Goal: Task Accomplishment & Management: Use online tool/utility

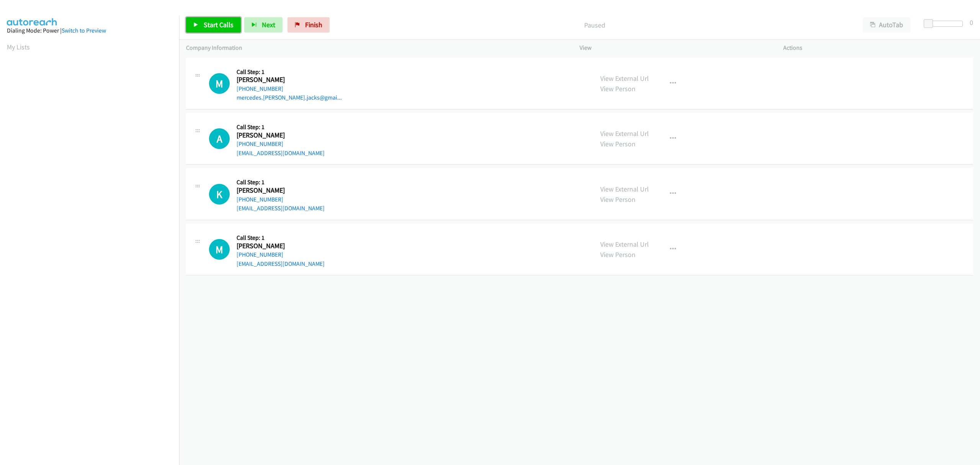
click at [201, 26] on link "Start Calls" at bounding box center [213, 24] width 55 height 15
click at [75, 30] on link "Switch to Preview" at bounding box center [84, 30] width 44 height 7
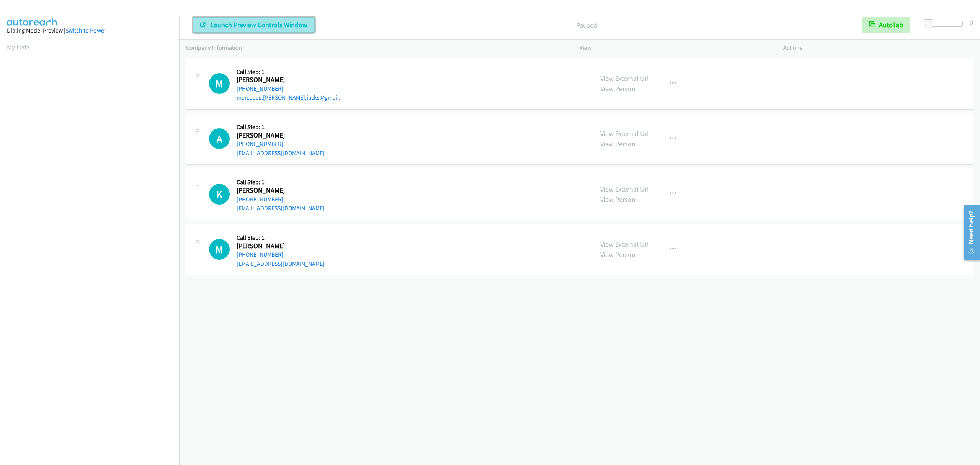
click at [218, 21] on span "Launch Preview Controls Window" at bounding box center [259, 24] width 97 height 9
click at [85, 29] on link "Switch to Power" at bounding box center [85, 30] width 41 height 7
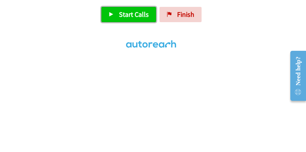
click at [132, 13] on span "Start Calls" at bounding box center [134, 14] width 30 height 9
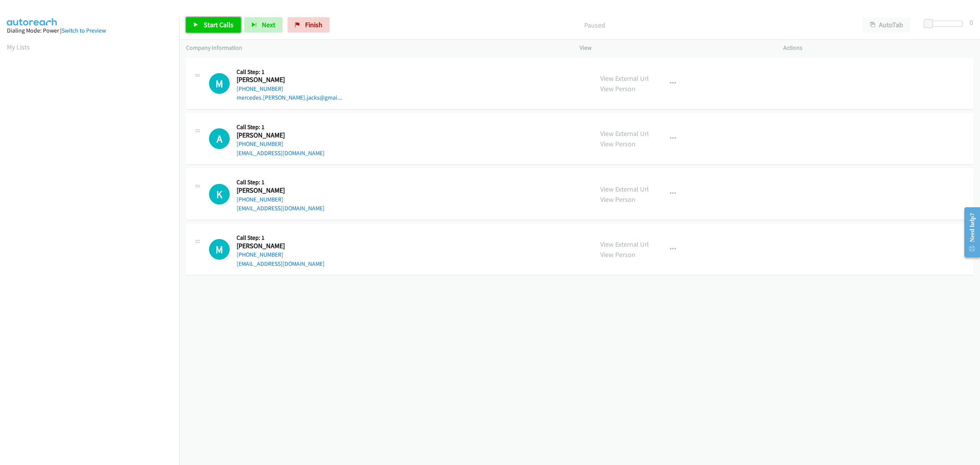
click at [219, 27] on span "Start Calls" at bounding box center [219, 24] width 30 height 9
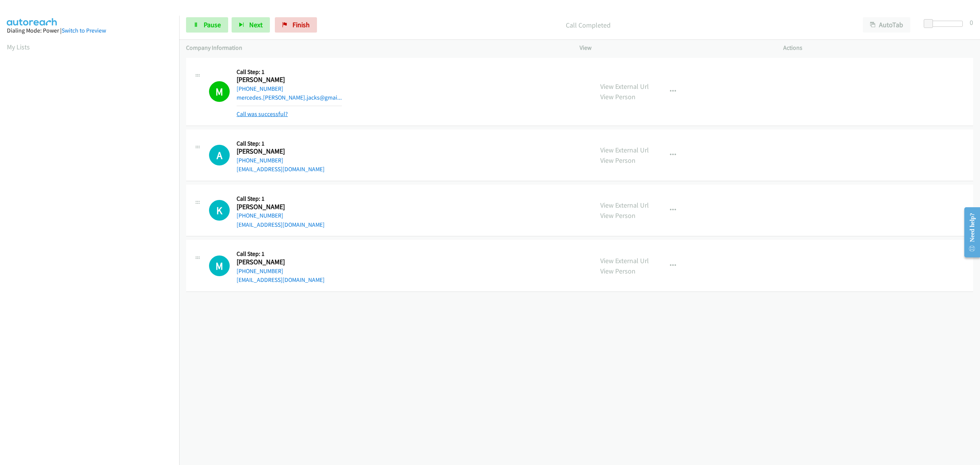
click at [280, 115] on link "Call was successful?" at bounding box center [262, 113] width 51 height 7
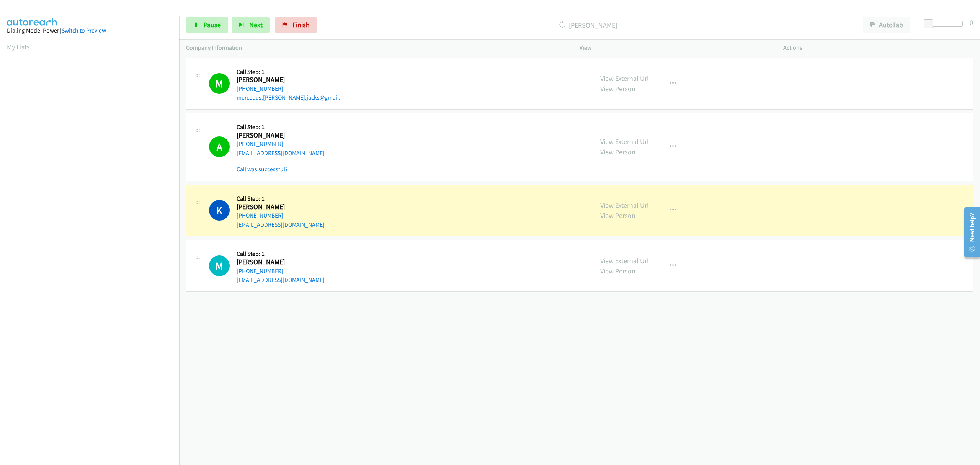
click at [279, 170] on link "Call was successful?" at bounding box center [262, 168] width 51 height 7
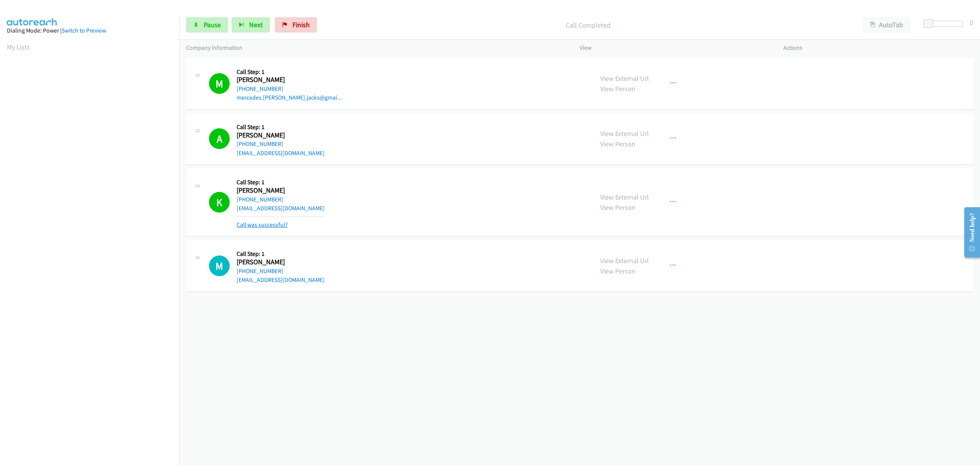
click at [269, 222] on link "Call was successful?" at bounding box center [262, 224] width 51 height 7
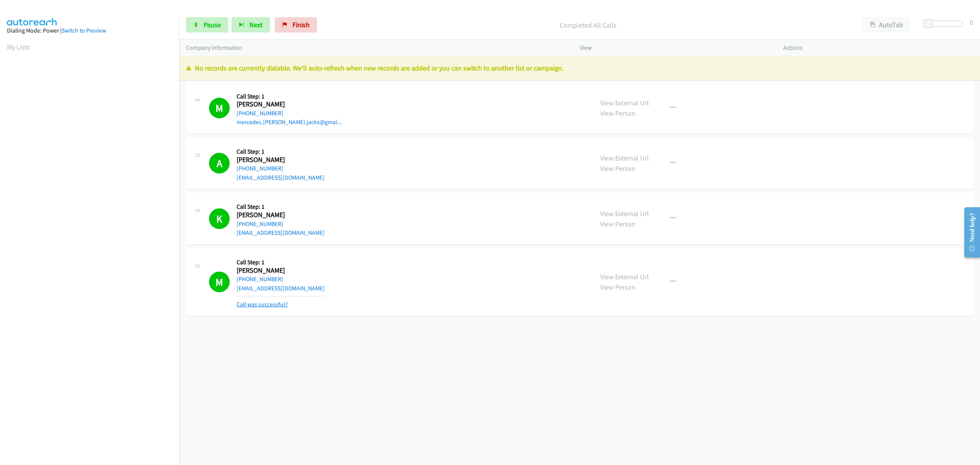
click at [273, 305] on link "Call was successful?" at bounding box center [262, 303] width 51 height 7
click at [297, 19] on link "Finish" at bounding box center [296, 24] width 42 height 15
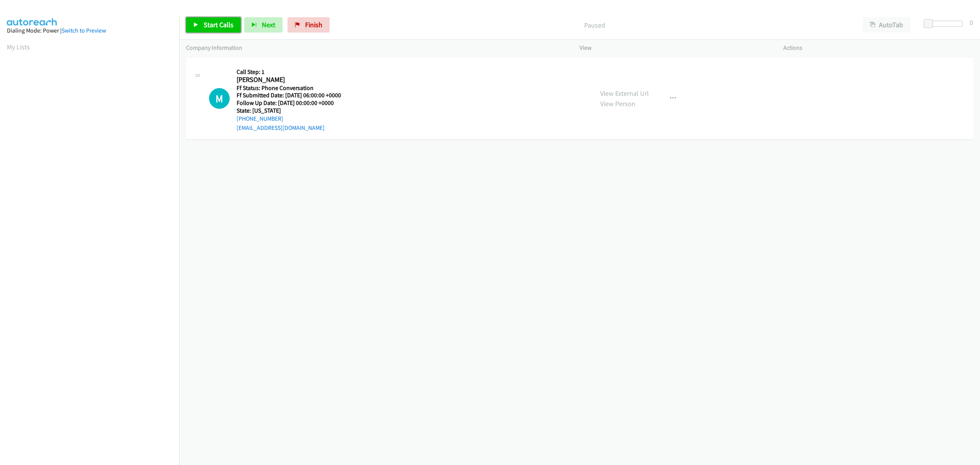
click at [215, 21] on span "Start Calls" at bounding box center [219, 24] width 30 height 9
click at [213, 23] on span "Pause" at bounding box center [212, 24] width 17 height 9
click at [204, 24] on span "Start Calls" at bounding box center [219, 24] width 30 height 9
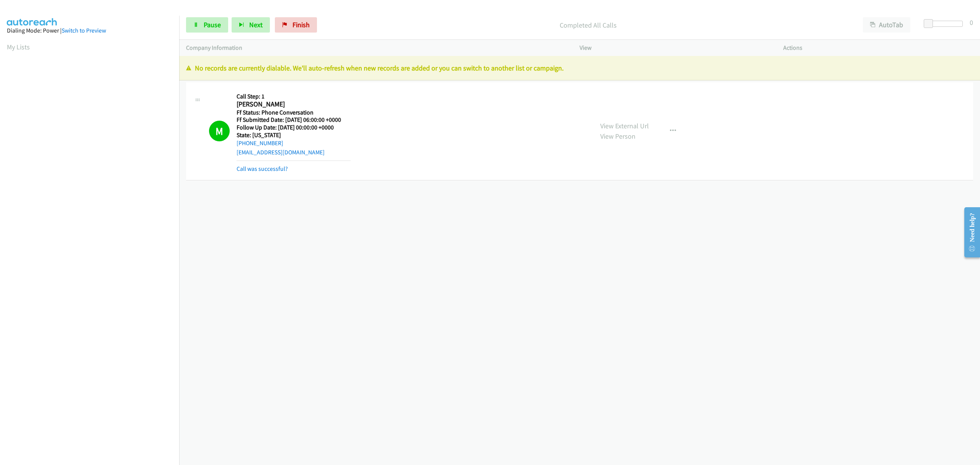
click at [259, 174] on div "M Callback Scheduled Call Step: 1 Mal Malcolm America/New_York Ff Status: Phone…" at bounding box center [579, 131] width 787 height 98
click at [260, 168] on link "Call was successful?" at bounding box center [262, 168] width 51 height 7
drag, startPoint x: 299, startPoint y: 24, endPoint x: 536, endPoint y: 31, distance: 236.6
click at [299, 23] on span "Finish" at bounding box center [300, 24] width 17 height 9
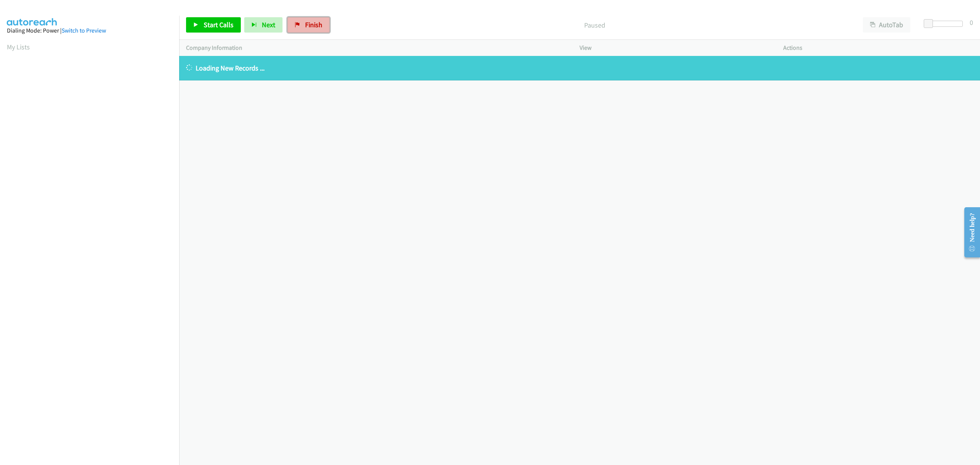
click at [299, 27] on link "Finish" at bounding box center [308, 24] width 42 height 15
click at [308, 22] on span "Finish" at bounding box center [313, 24] width 17 height 9
